Goal: Information Seeking & Learning: Learn about a topic

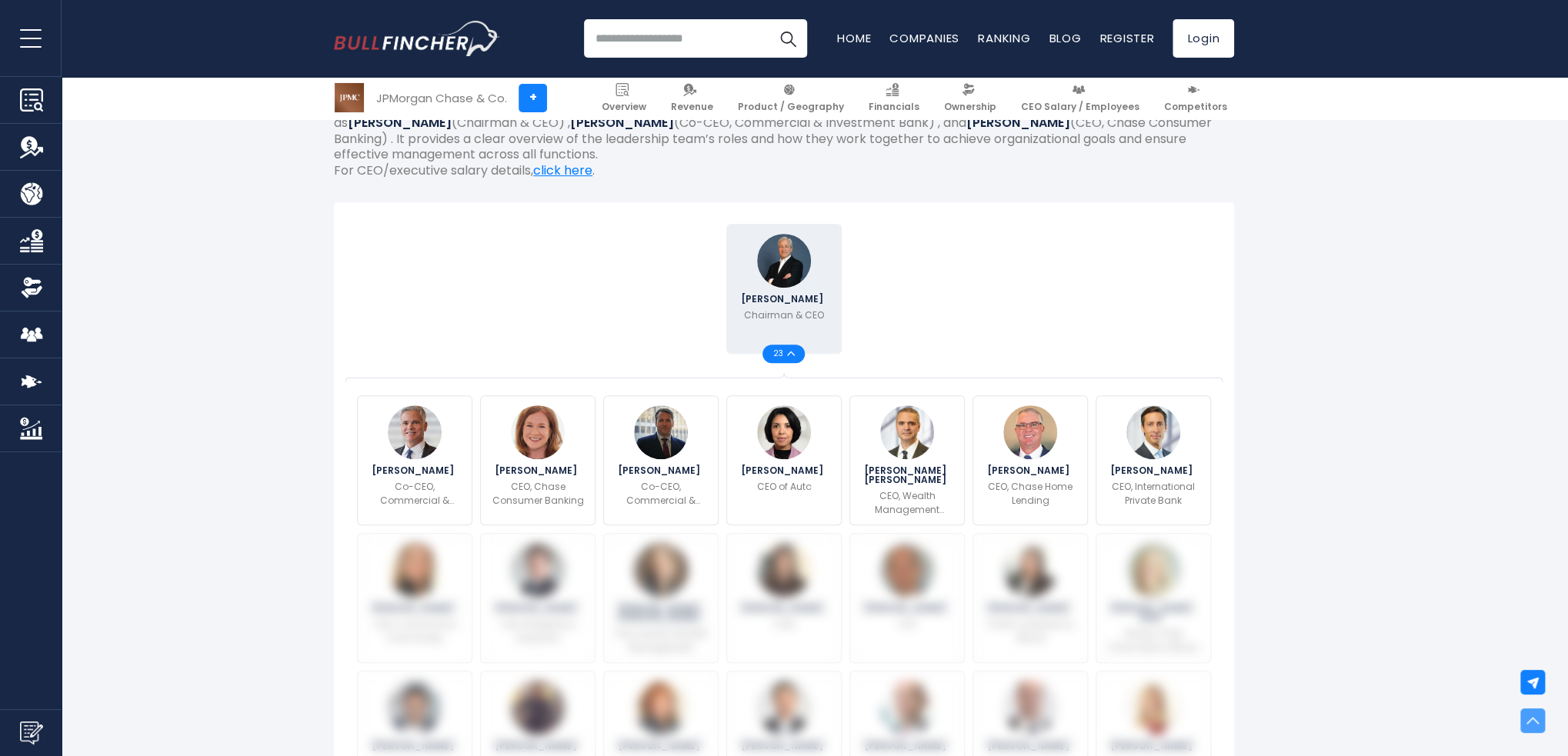
scroll to position [231, 0]
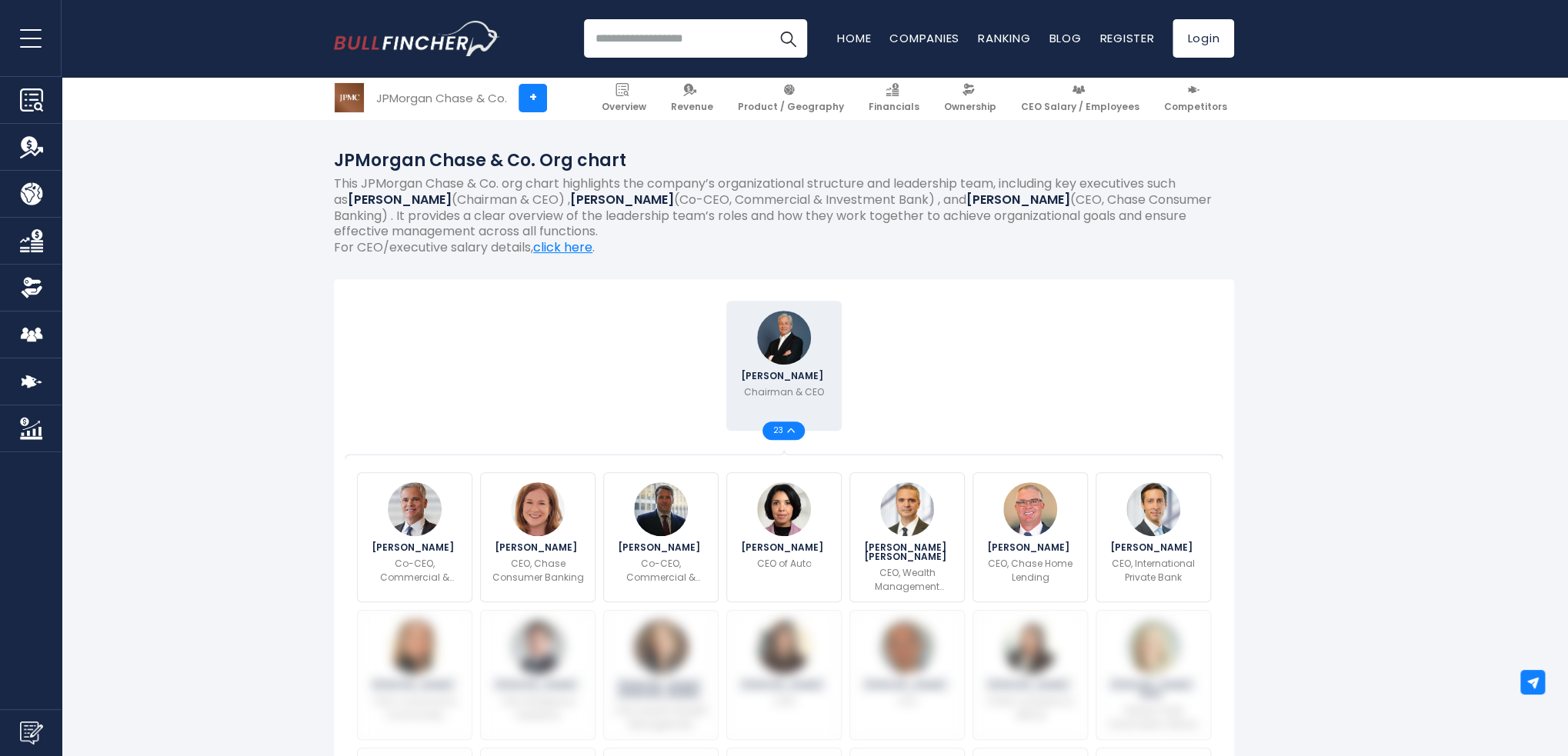
click at [624, 44] on input "search" at bounding box center [695, 38] width 223 height 38
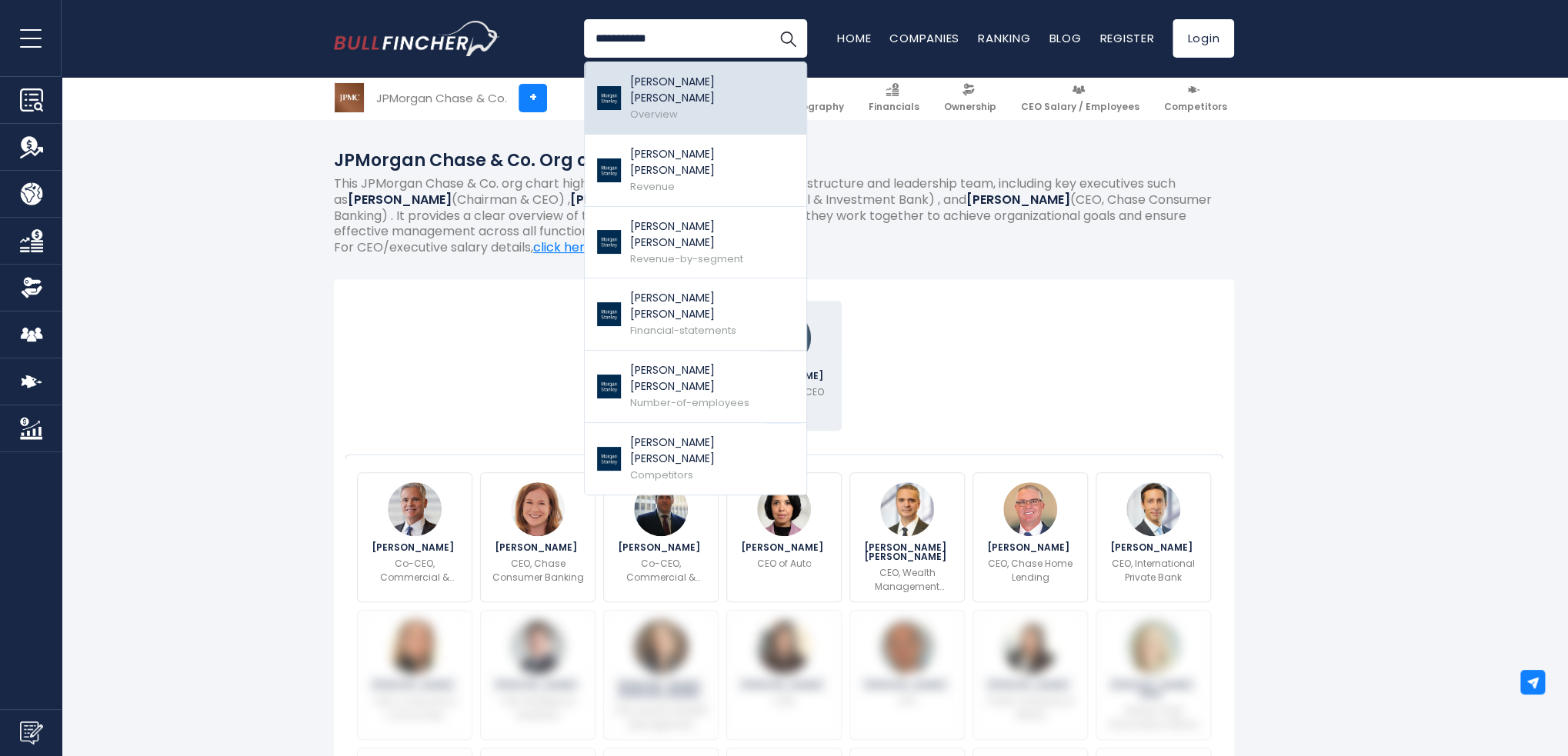
type input "**********"
click at [667, 107] on span "Overview" at bounding box center [654, 113] width 48 height 14
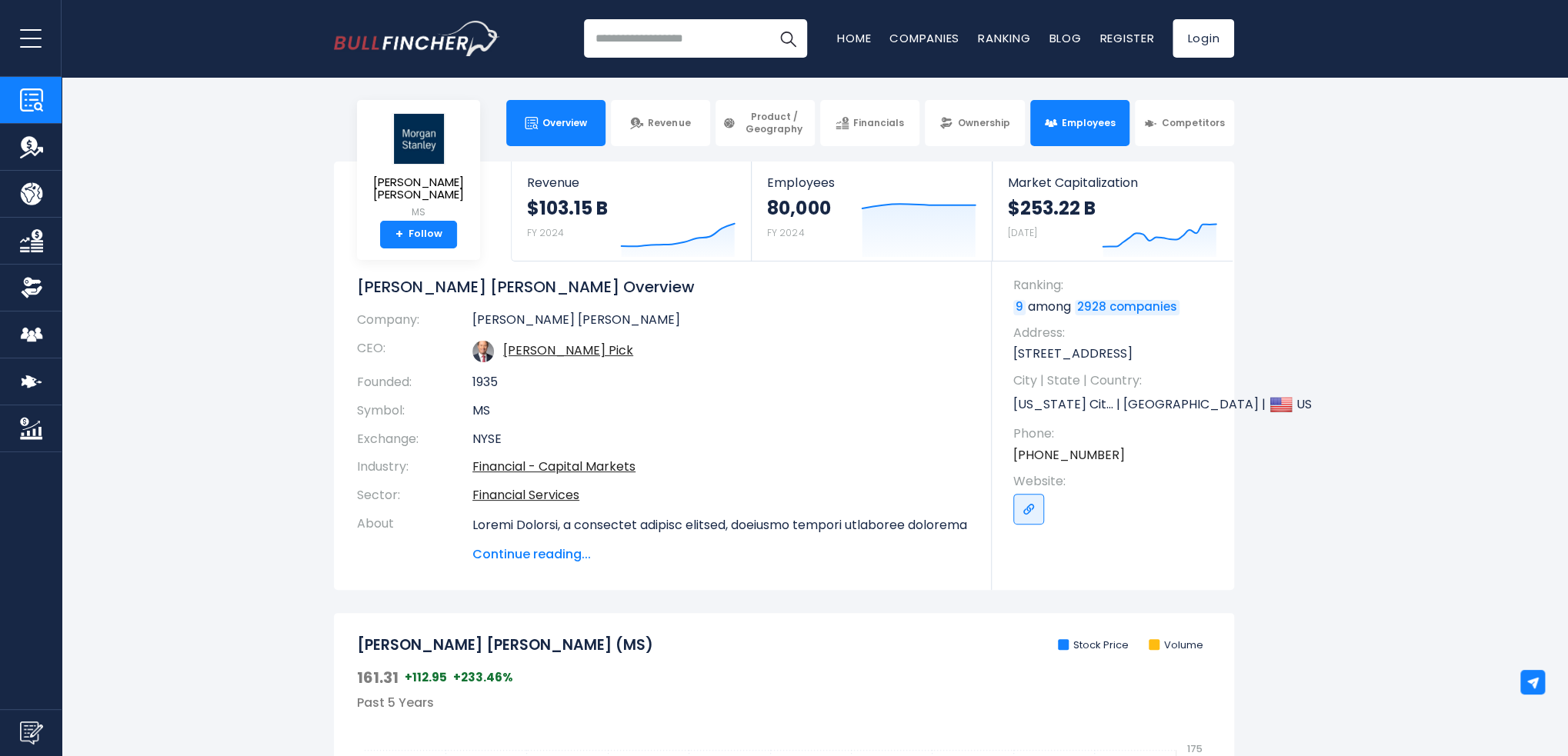
click at [1101, 117] on span "Employees" at bounding box center [1089, 123] width 54 height 12
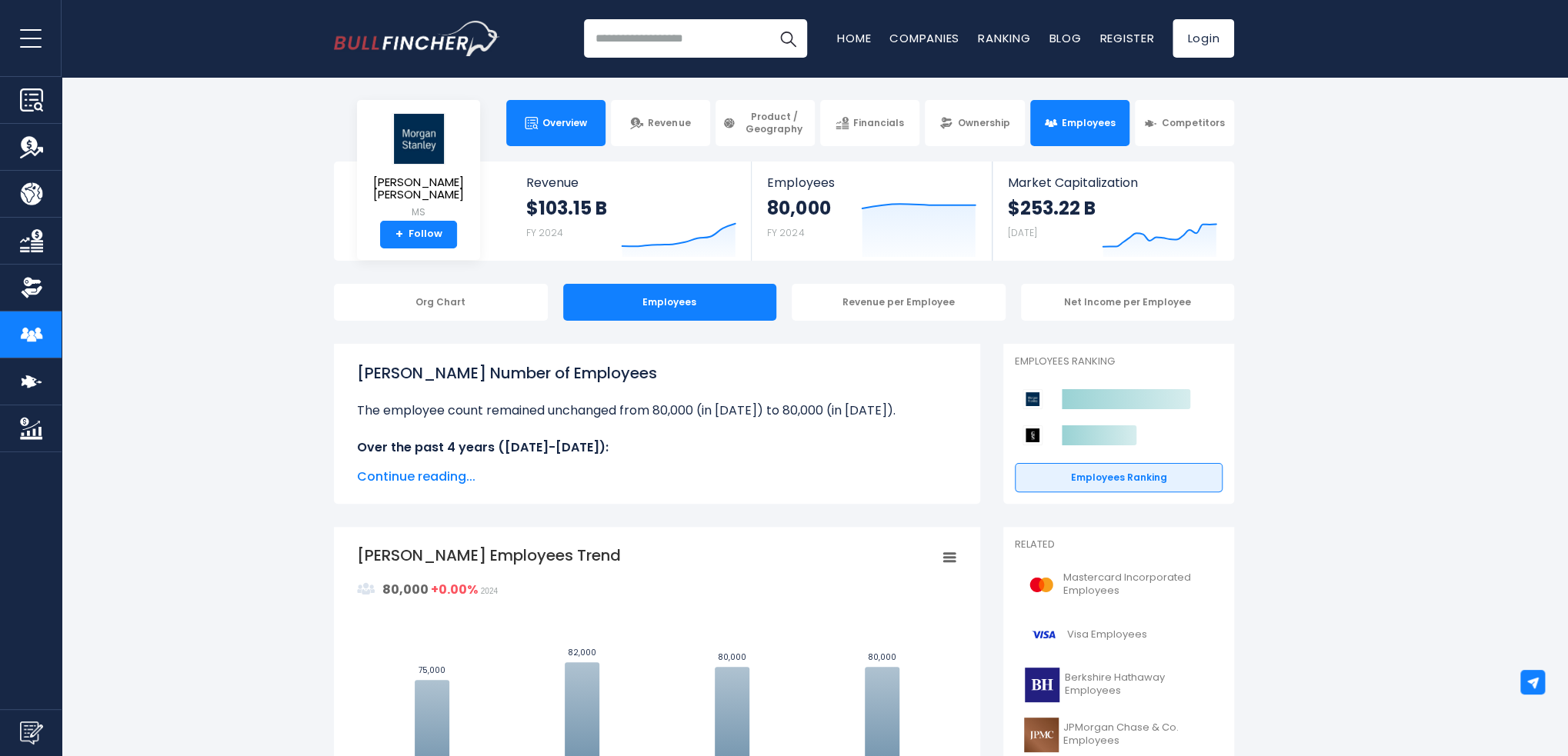
click at [547, 107] on link "Overview" at bounding box center [555, 123] width 99 height 46
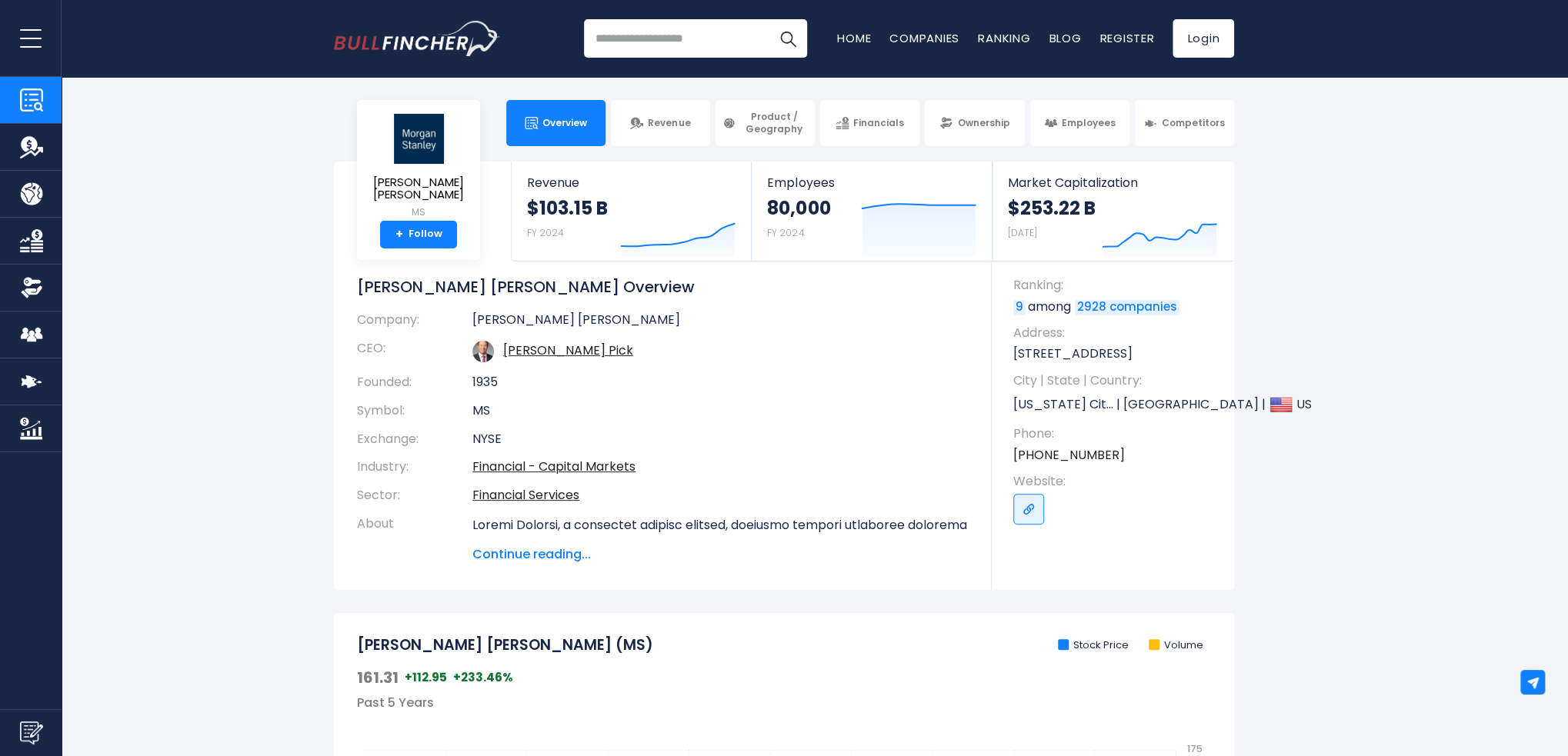
click at [561, 554] on span "Continue reading..." at bounding box center [720, 554] width 496 height 18
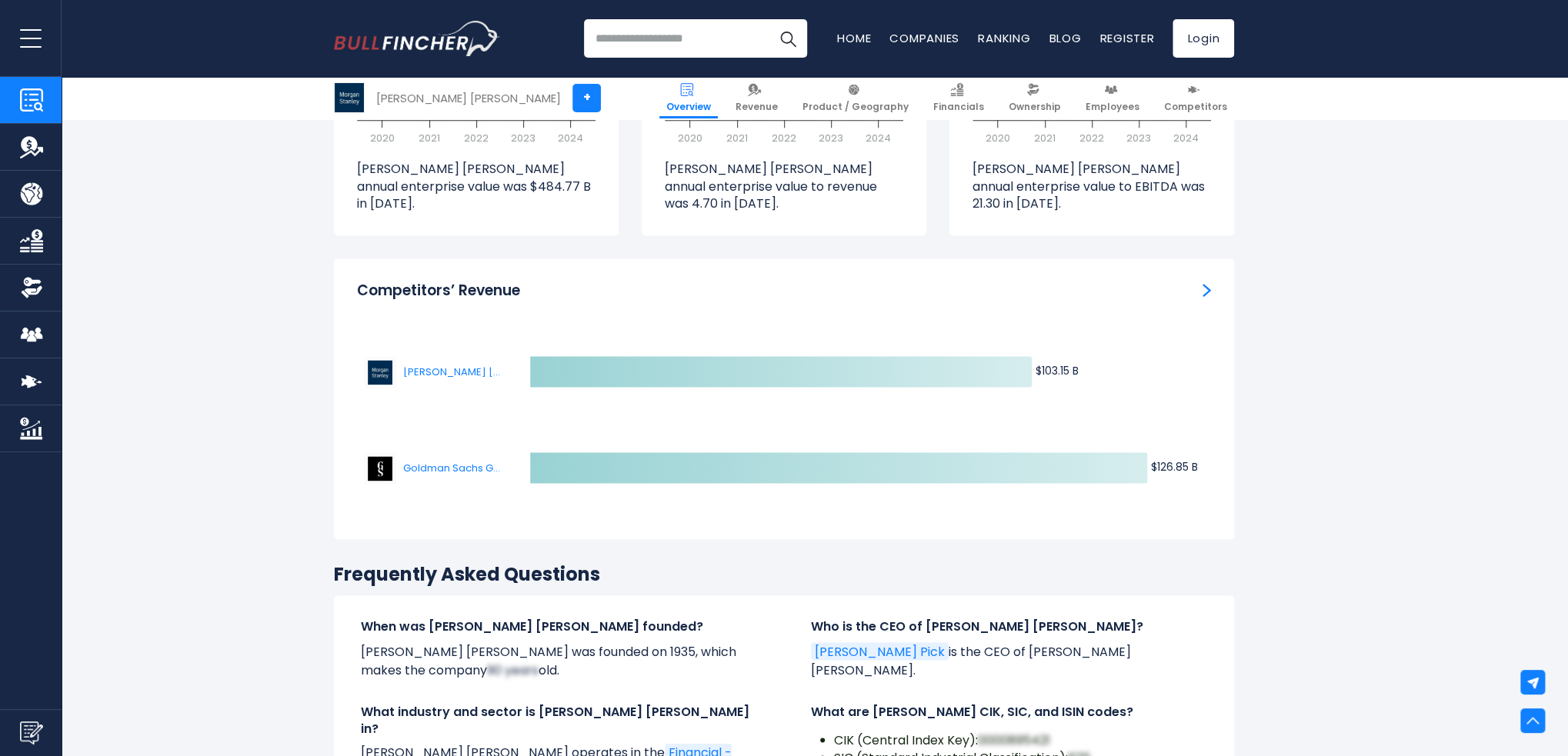
scroll to position [5002, 0]
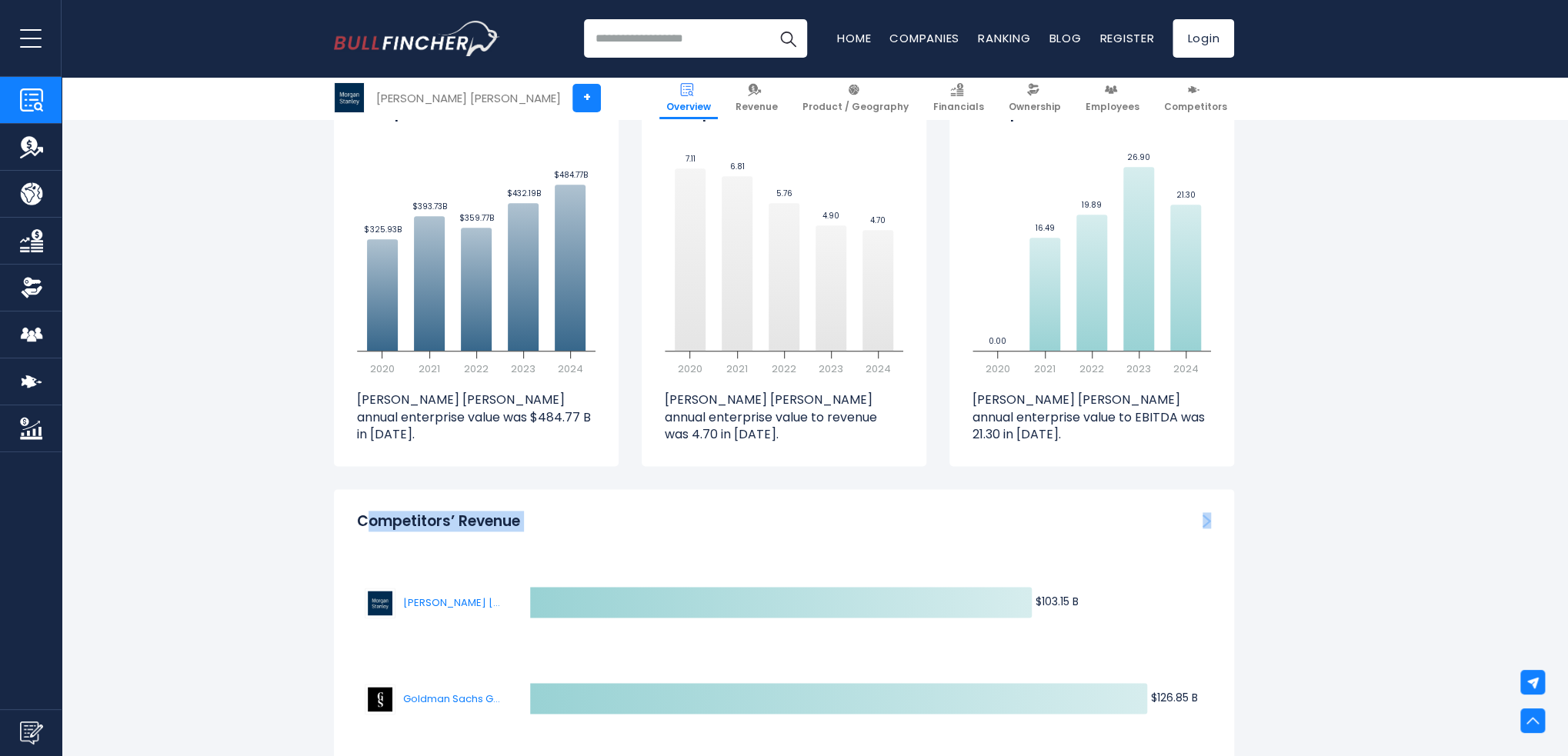
drag, startPoint x: 372, startPoint y: 355, endPoint x: 1249, endPoint y: 589, distance: 907.7
drag, startPoint x: 882, startPoint y: 280, endPoint x: 845, endPoint y: 279, distance: 37.0
click at [845, 392] on p "Morgan Stanley annual enterprise value to revenue was 4.70 in 2024." at bounding box center [784, 418] width 238 height 52
click at [1209, 514] on img "Competitors’ Revenue" at bounding box center [1206, 521] width 9 height 13
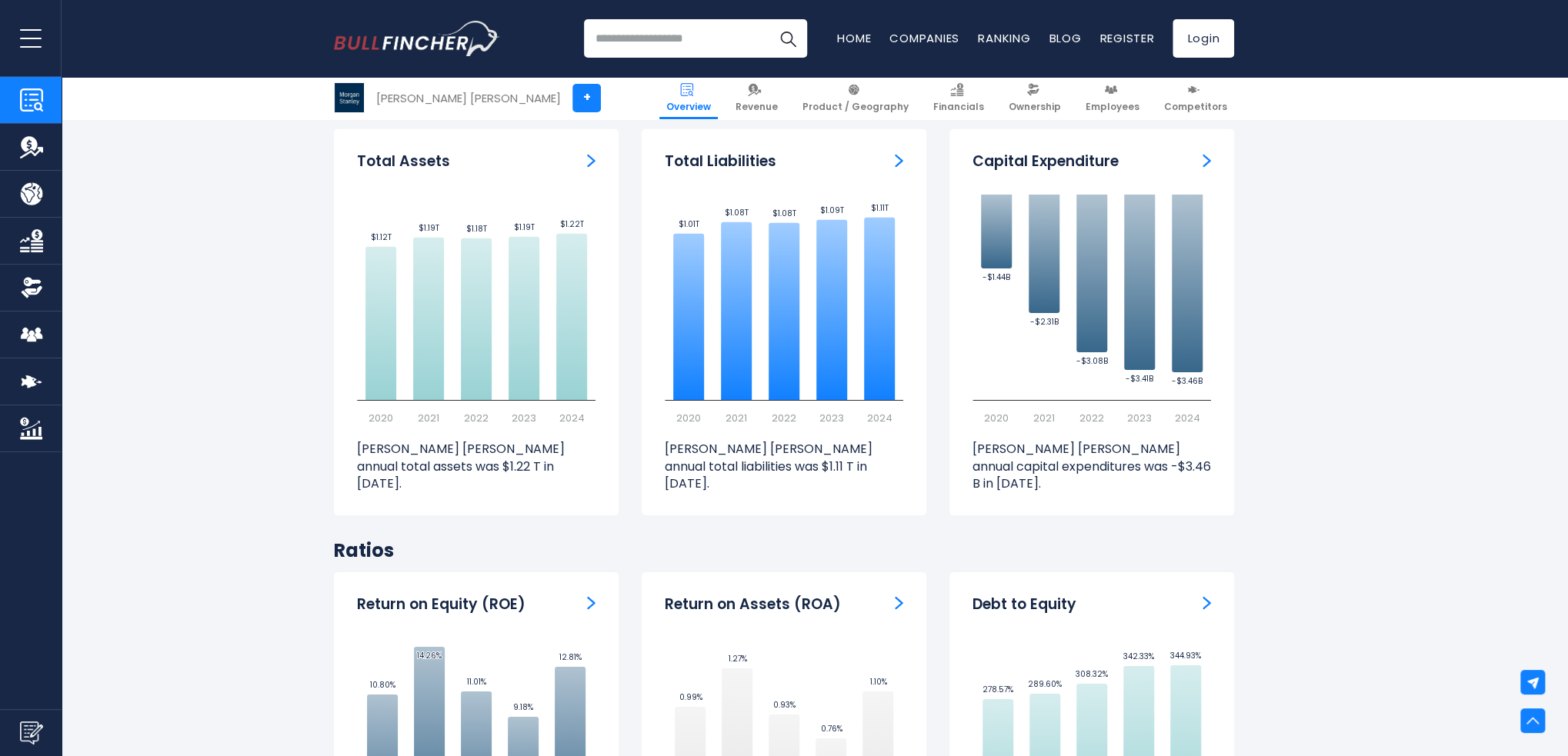
scroll to position [2872, 0]
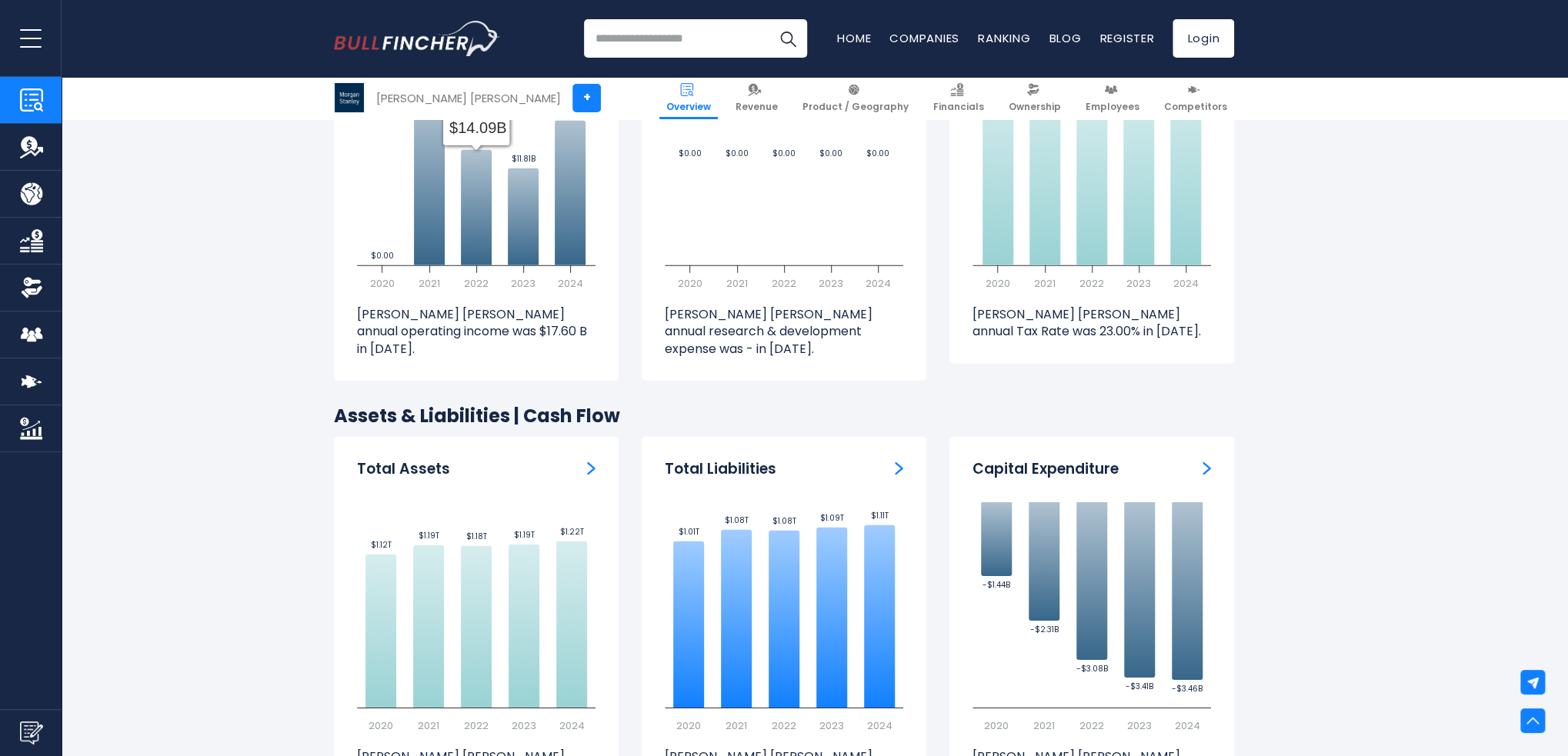
click at [613, 37] on input "search" at bounding box center [695, 38] width 223 height 38
type input "**********"
click at [768, 19] on button "Search" at bounding box center [787, 38] width 38 height 38
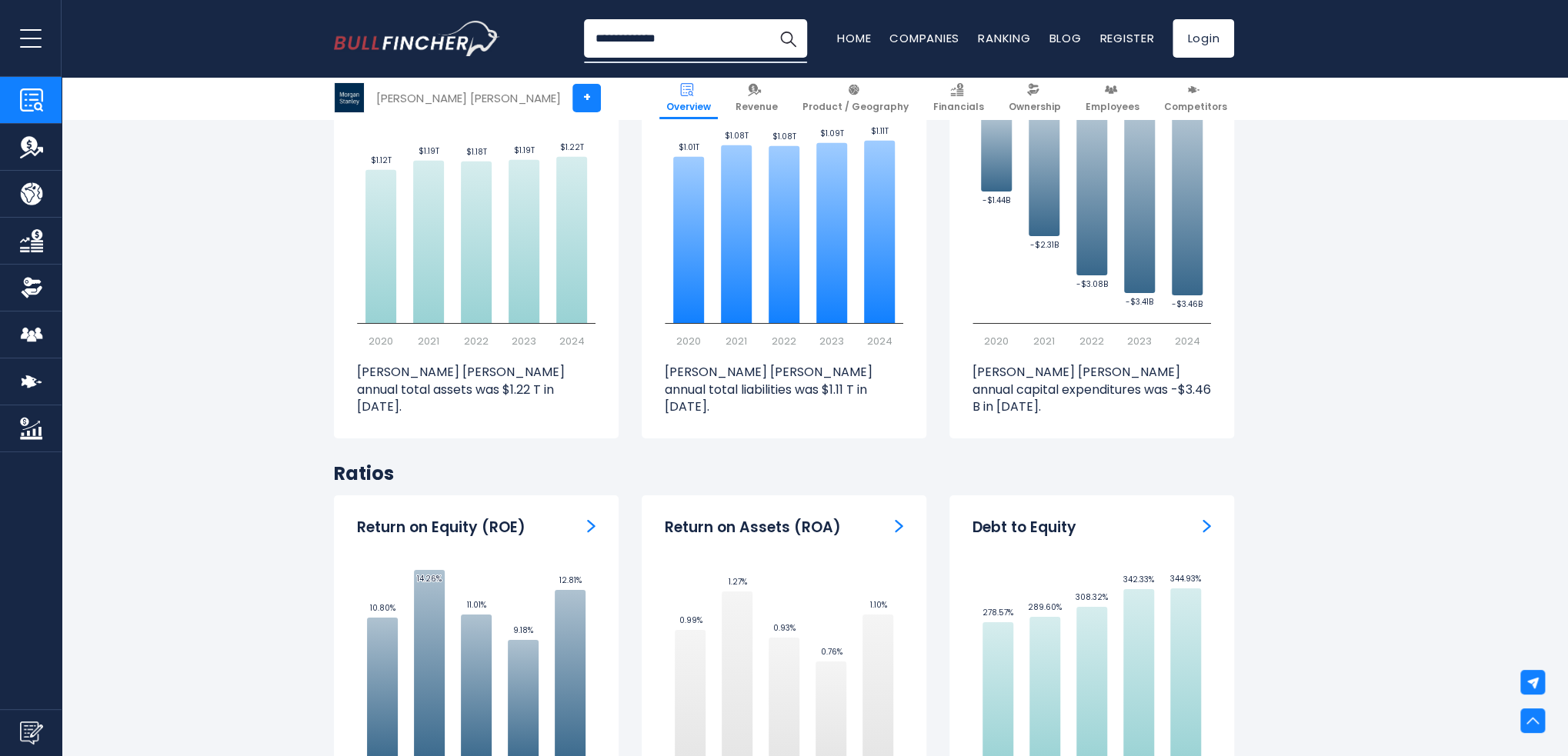
scroll to position [3565, 0]
